Goal: Task Accomplishment & Management: Use online tool/utility

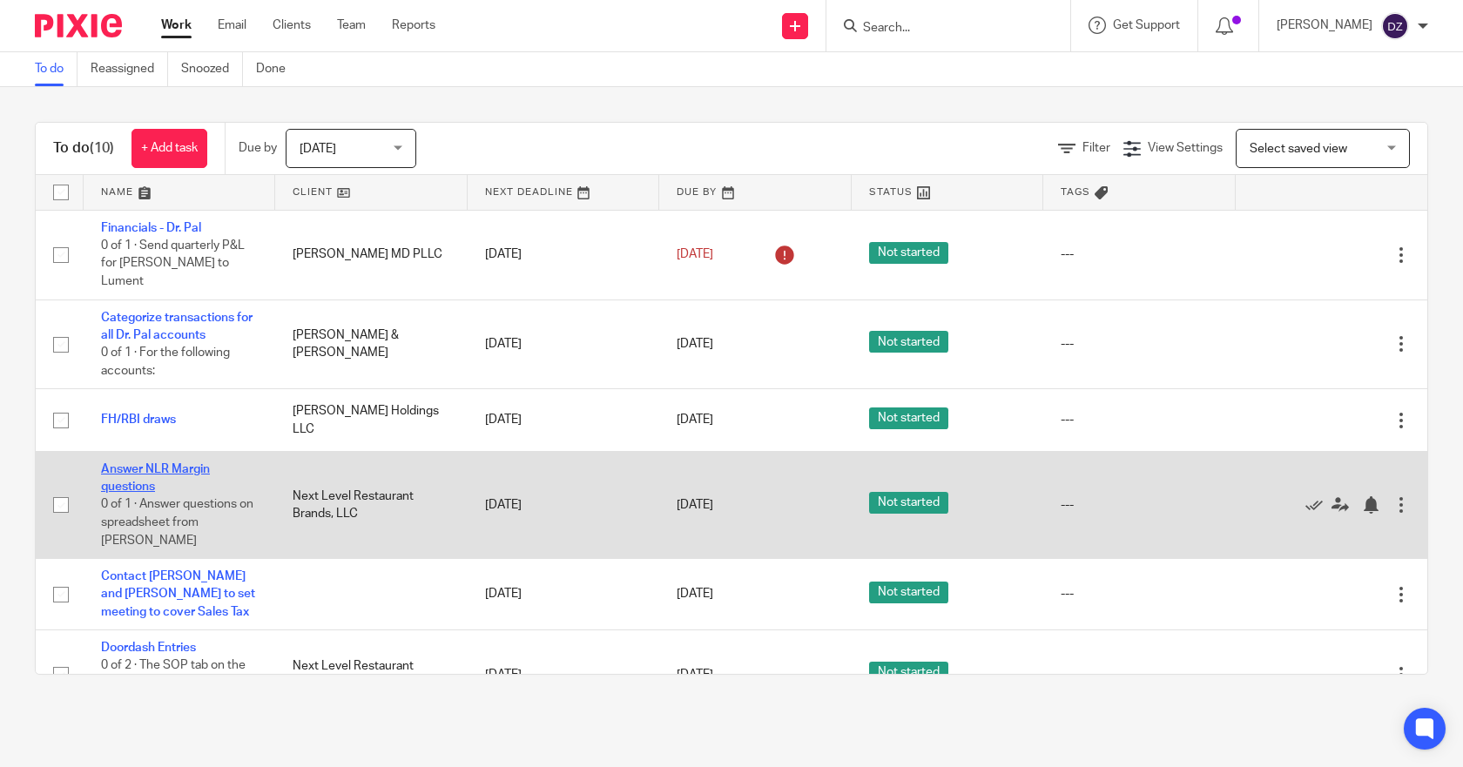
click at [167, 463] on link "Answer NLR Margin questions" at bounding box center [155, 478] width 109 height 30
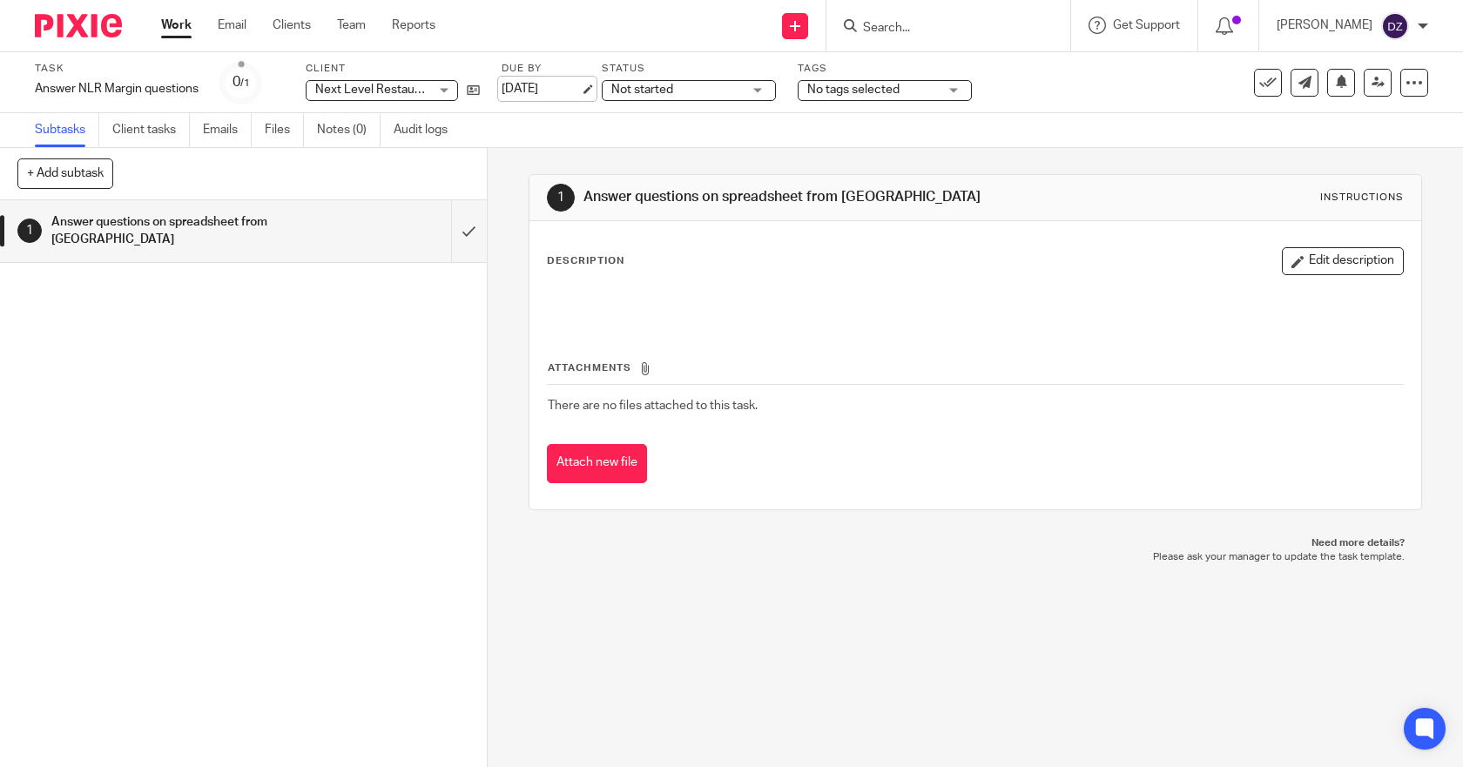
click at [548, 90] on link "[DATE]" at bounding box center [541, 89] width 78 height 18
click at [171, 31] on link "Work" at bounding box center [176, 25] width 30 height 17
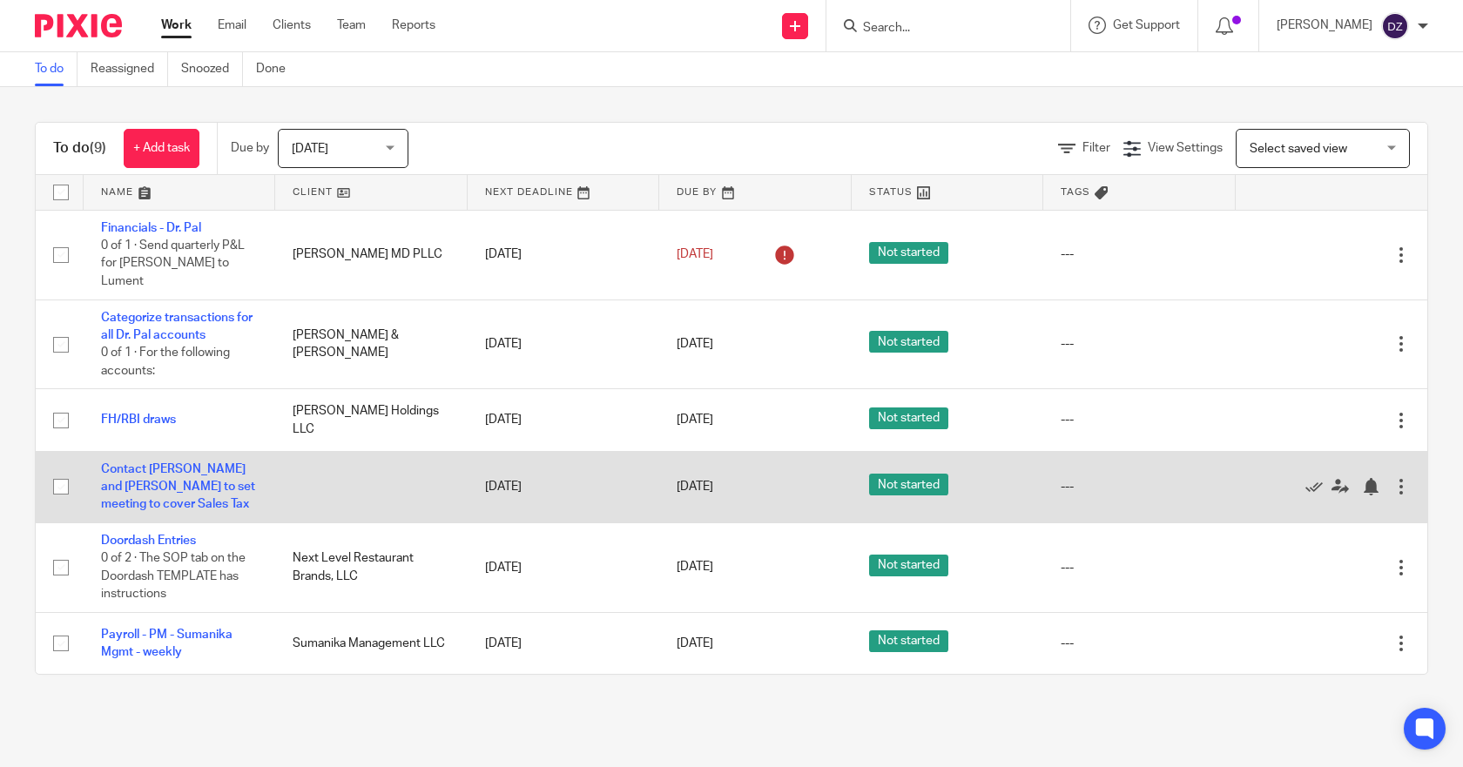
click at [1393, 478] on div at bounding box center [1401, 486] width 17 height 17
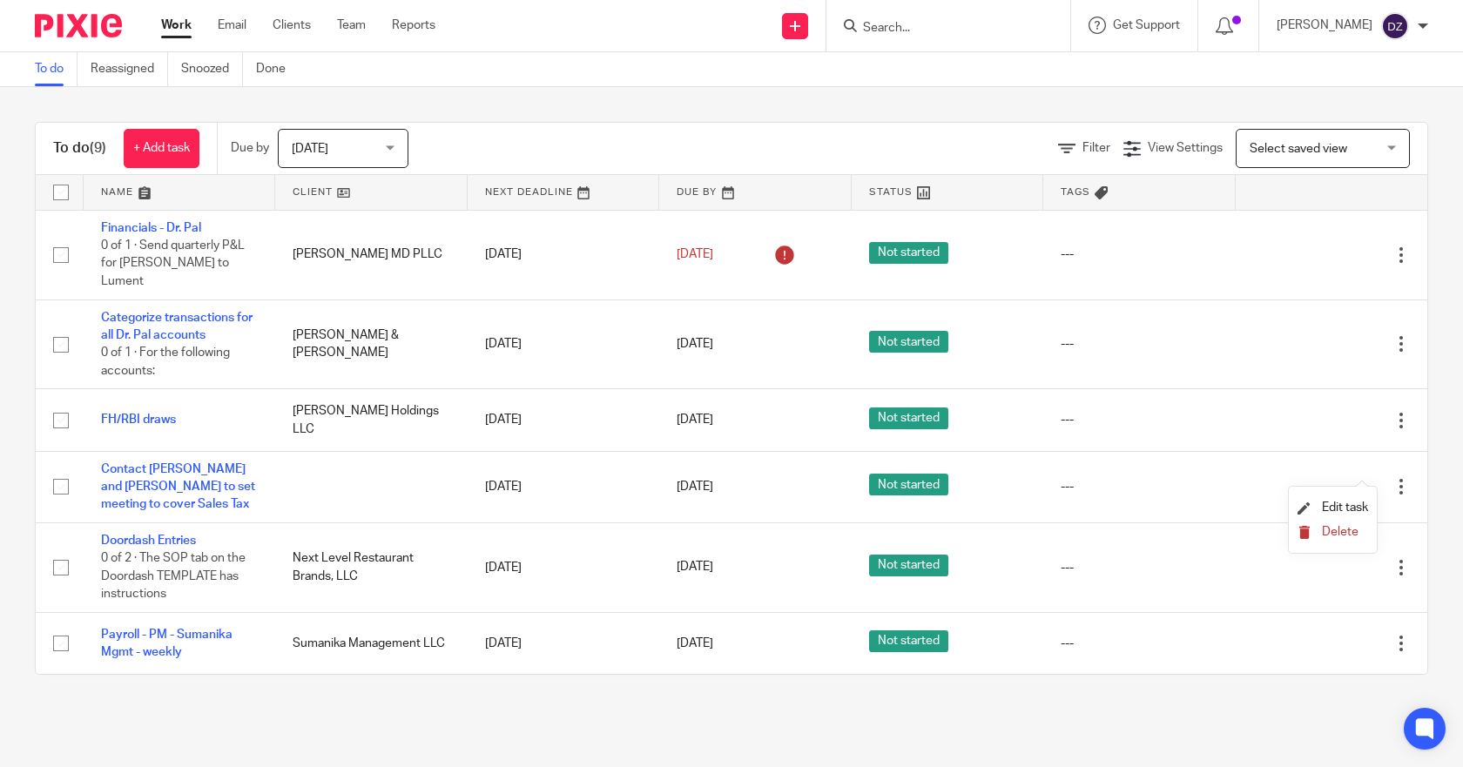
click at [1345, 534] on span "Delete" at bounding box center [1340, 532] width 37 height 12
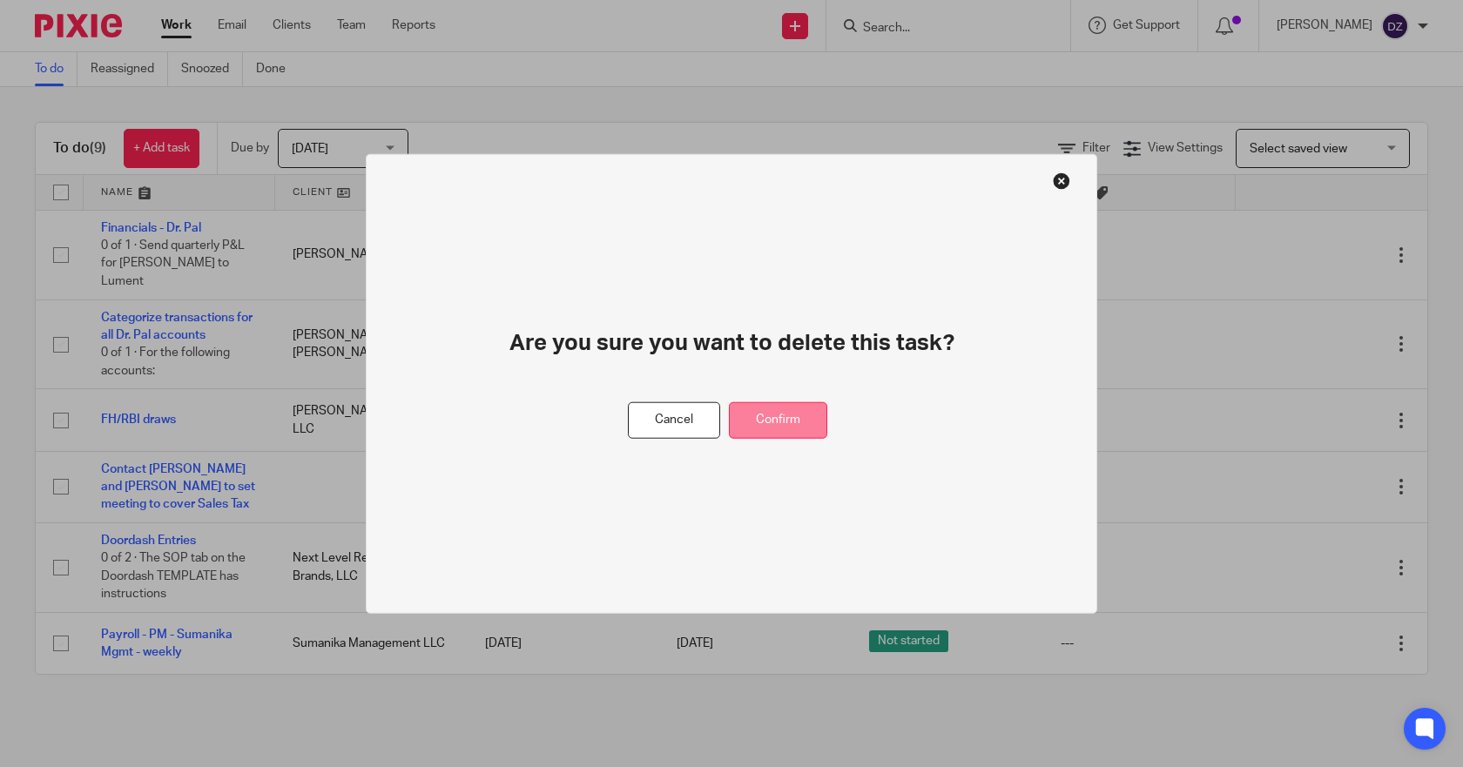
click at [758, 415] on button "Confirm" at bounding box center [778, 420] width 98 height 37
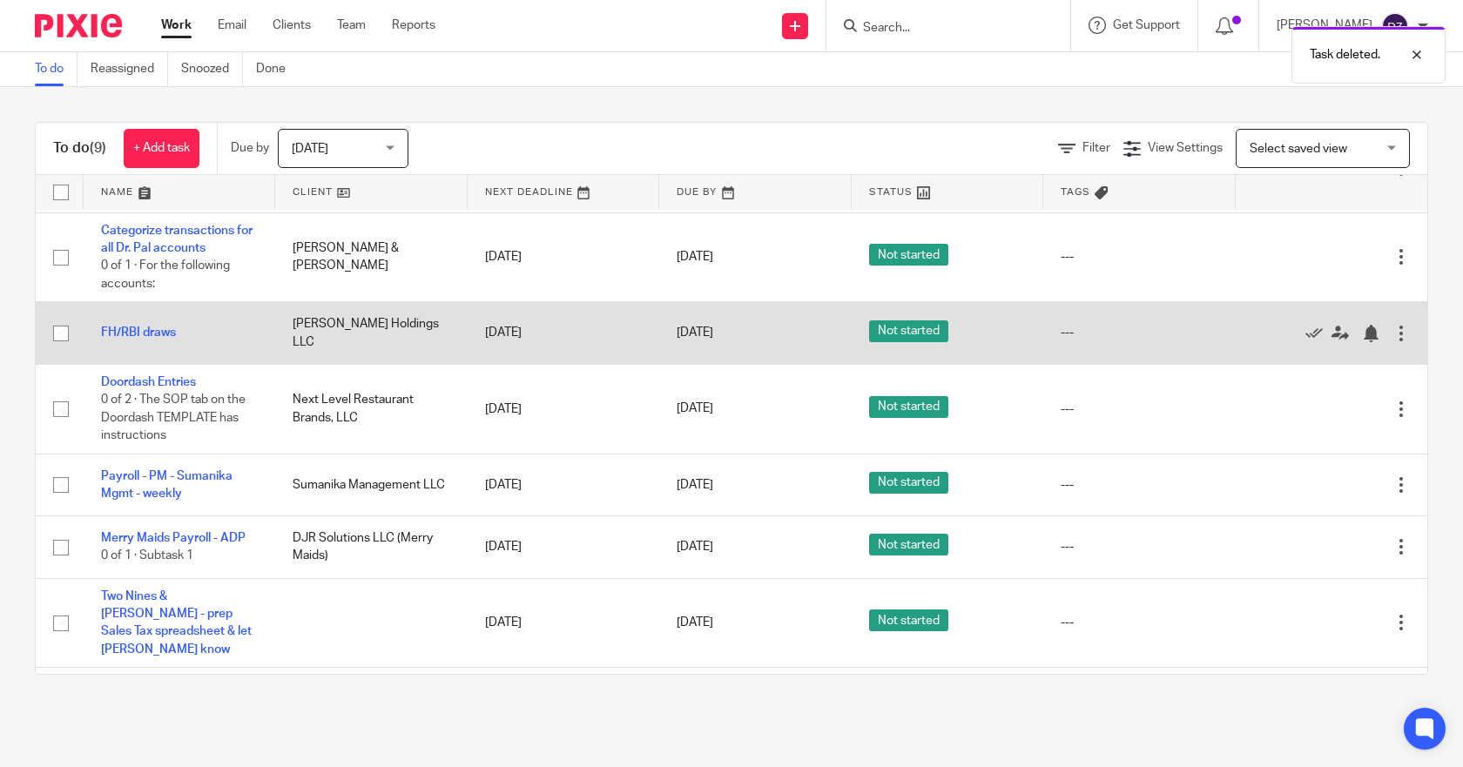
scroll to position [106, 0]
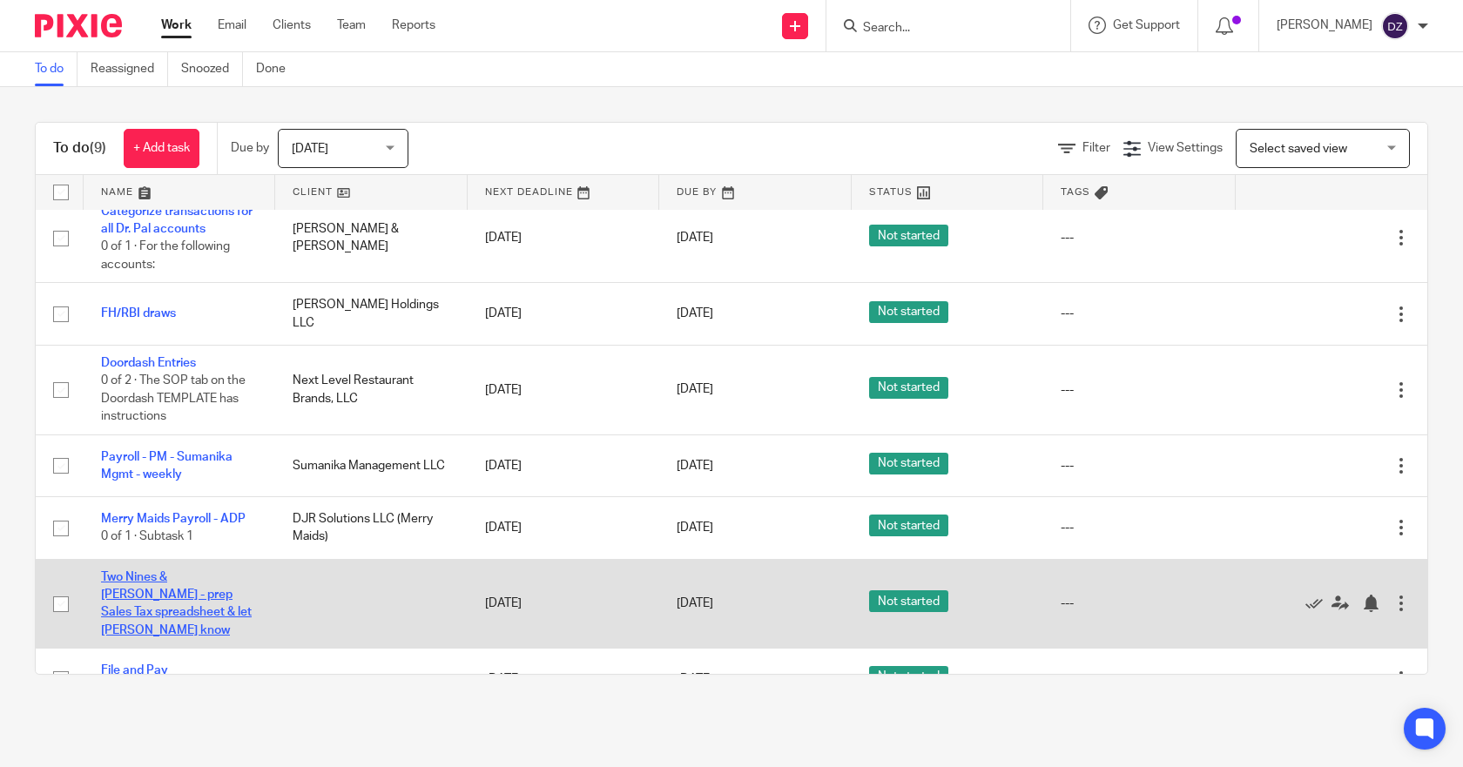
click at [170, 572] on link "Two Nines & Duke's - prep Sales Tax spreadsheet & let Leanne know" at bounding box center [176, 603] width 151 height 65
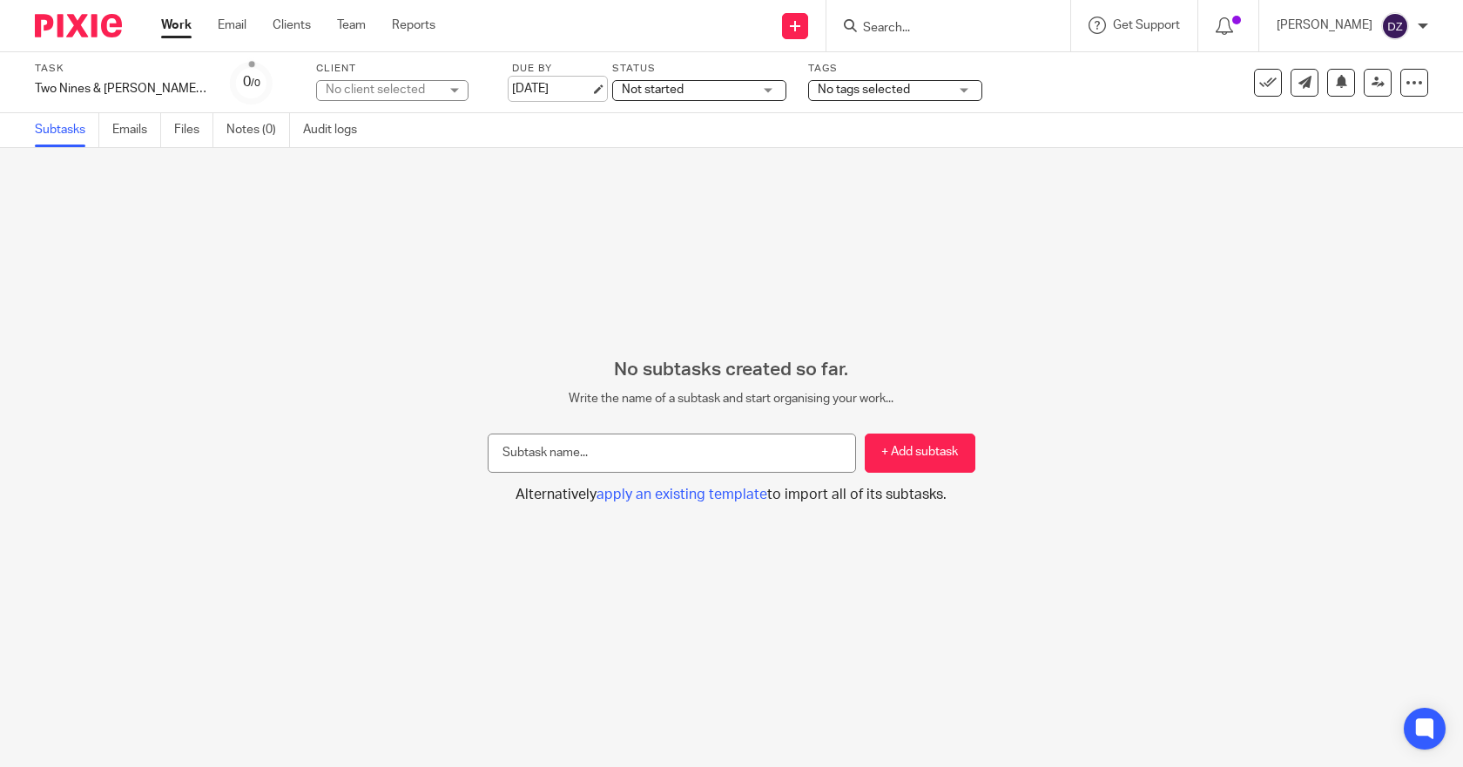
click at [577, 93] on link "[DATE]" at bounding box center [551, 89] width 78 height 18
click at [181, 29] on link "Work" at bounding box center [176, 25] width 30 height 17
